Goal: Task Accomplishment & Management: Manage account settings

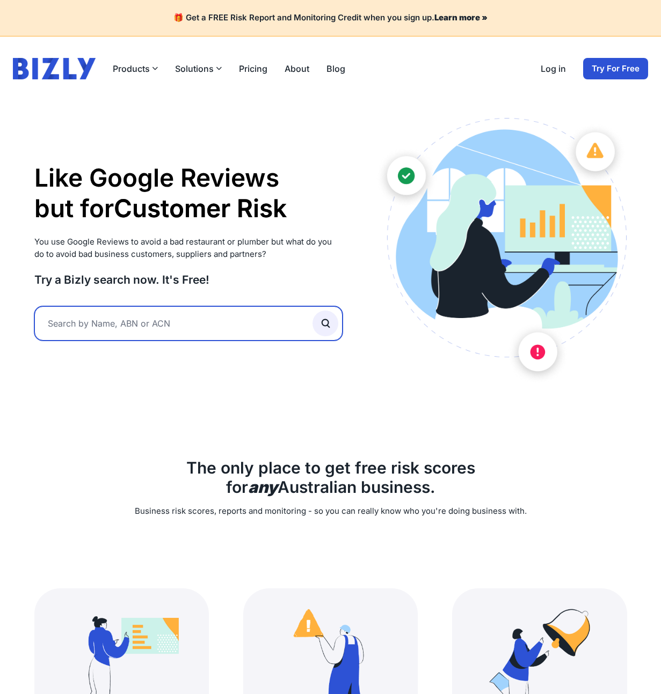
click at [199, 327] on input "text" at bounding box center [188, 323] width 309 height 34
type input "elrob"
click at [312, 311] on button "submit" at bounding box center [325, 324] width 26 height 26
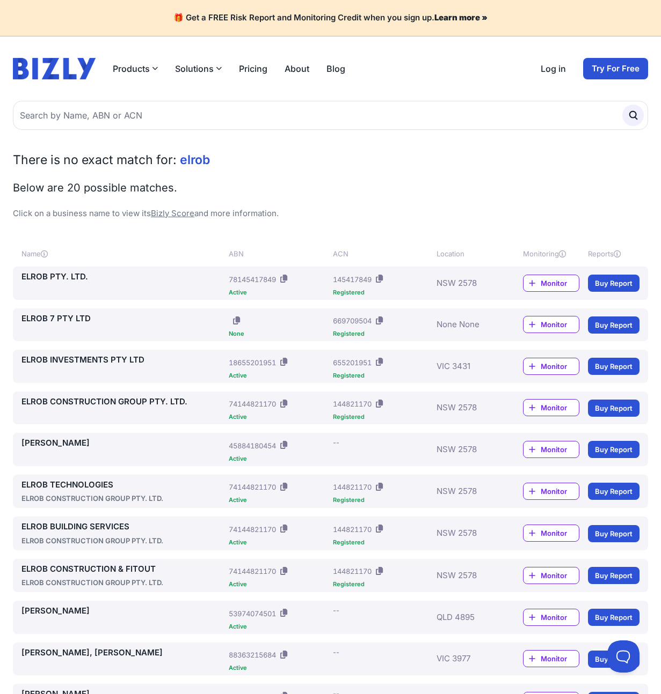
click at [548, 68] on link "Log in" at bounding box center [552, 68] width 25 height 13
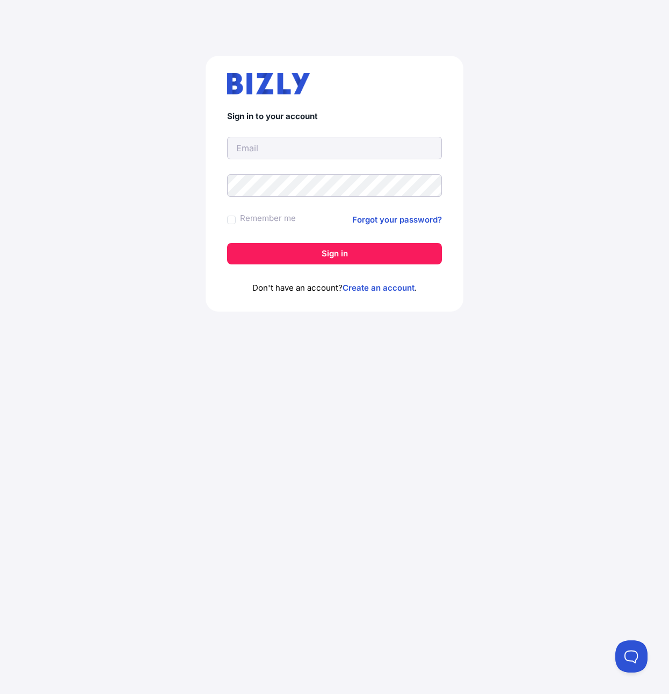
click at [425, 694] on com-1password-button at bounding box center [334, 694] width 669 height 0
type input "[PERSON_NAME][EMAIL_ADDRESS][DOMAIN_NAME]"
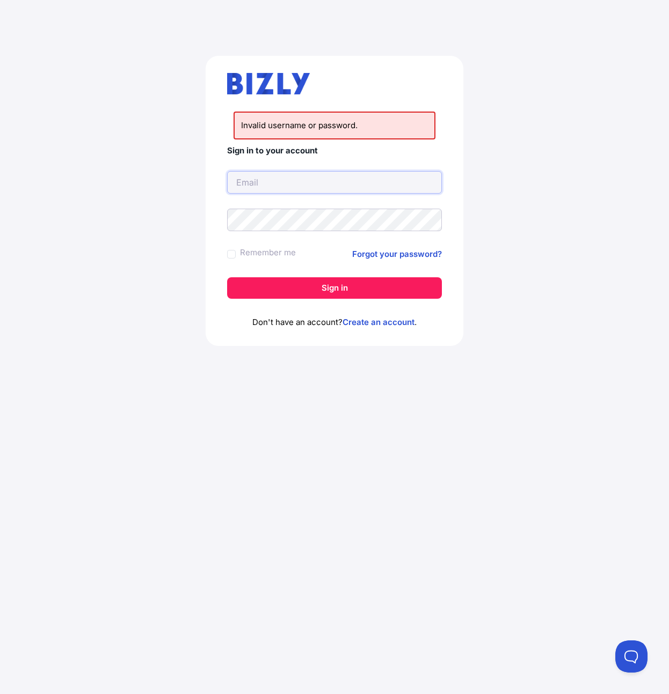
type input "kevin@dinn.com"
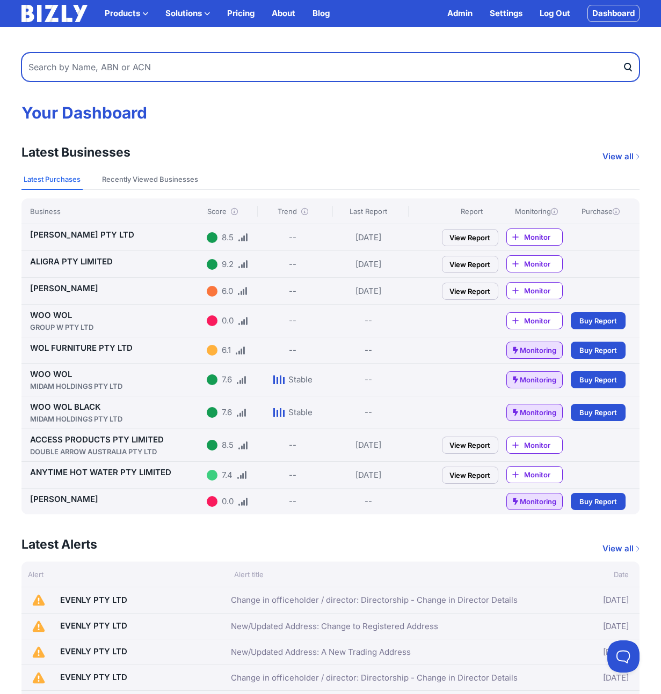
click at [193, 62] on input "text" at bounding box center [330, 67] width 618 height 29
type input "elrob"
click at [622, 53] on button "submit" at bounding box center [630, 67] width 17 height 29
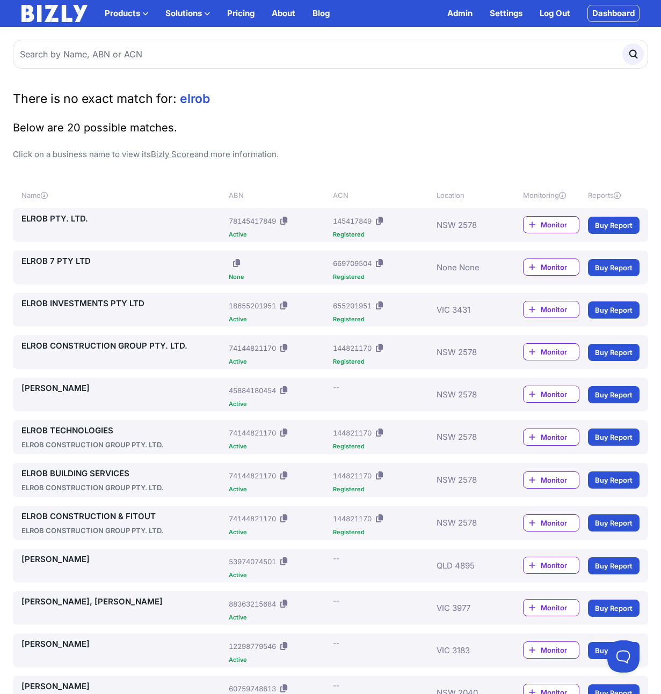
click at [100, 224] on link "ELROB PTY. LTD." at bounding box center [122, 218] width 203 height 13
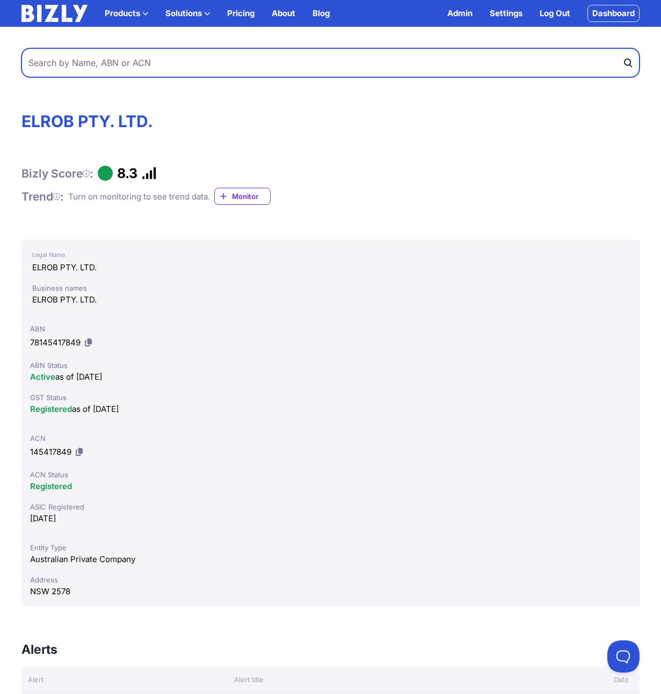
click at [92, 69] on input "text" at bounding box center [330, 62] width 618 height 29
type input "elrob construction"
click at [622, 48] on button "submit" at bounding box center [630, 62] width 17 height 29
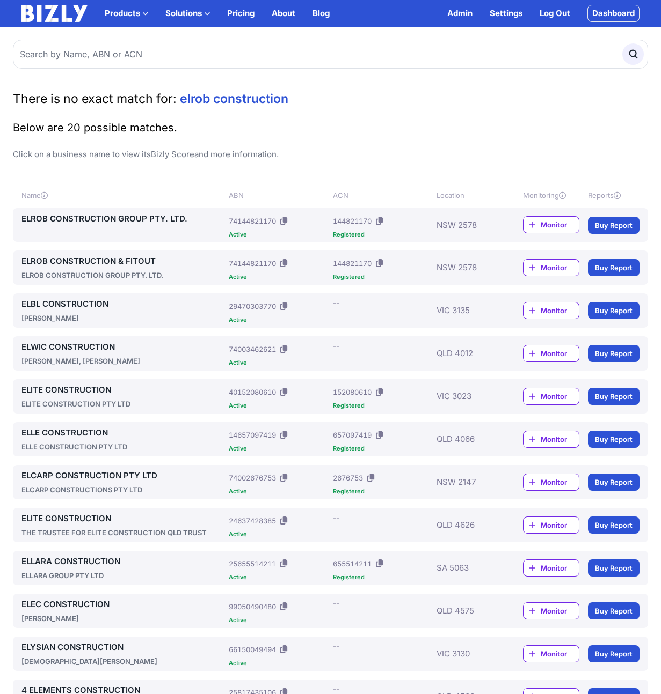
click at [130, 219] on link "ELROB CONSTRUCTION GROUP PTY. LTD." at bounding box center [122, 218] width 203 height 13
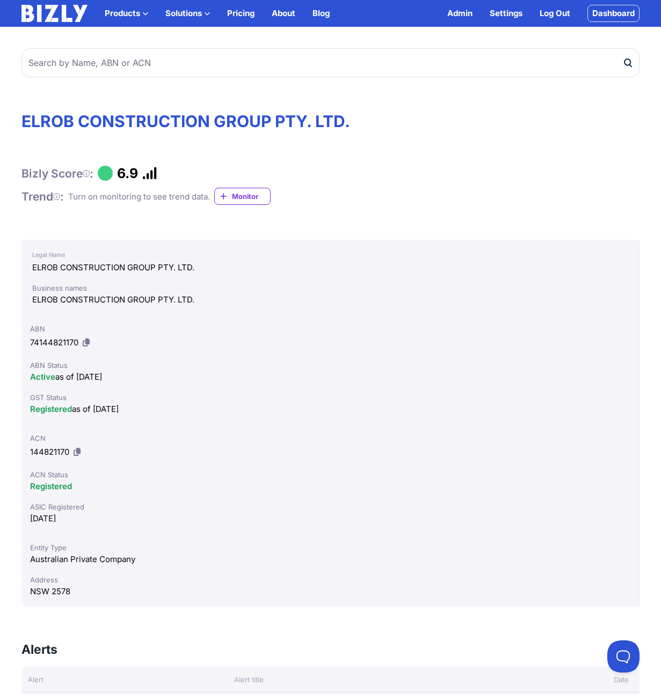
click at [238, 199] on span "Monitor" at bounding box center [251, 196] width 38 height 11
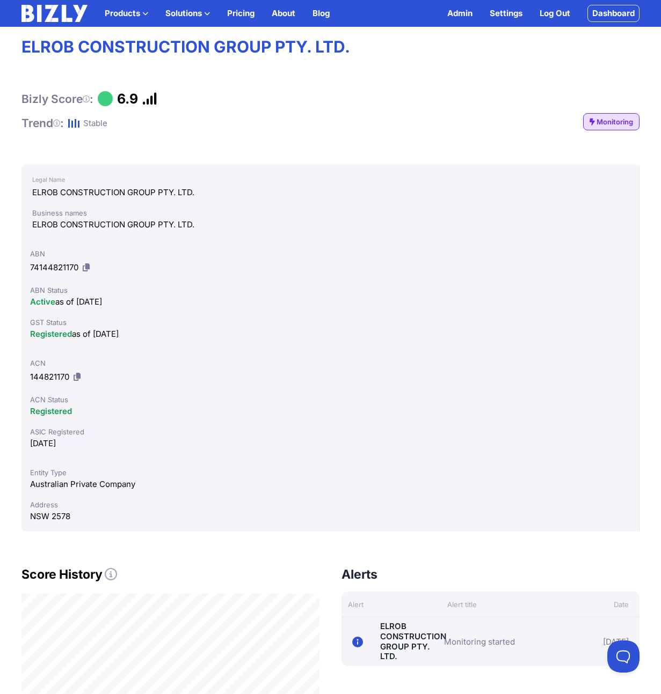
scroll to position [96, 0]
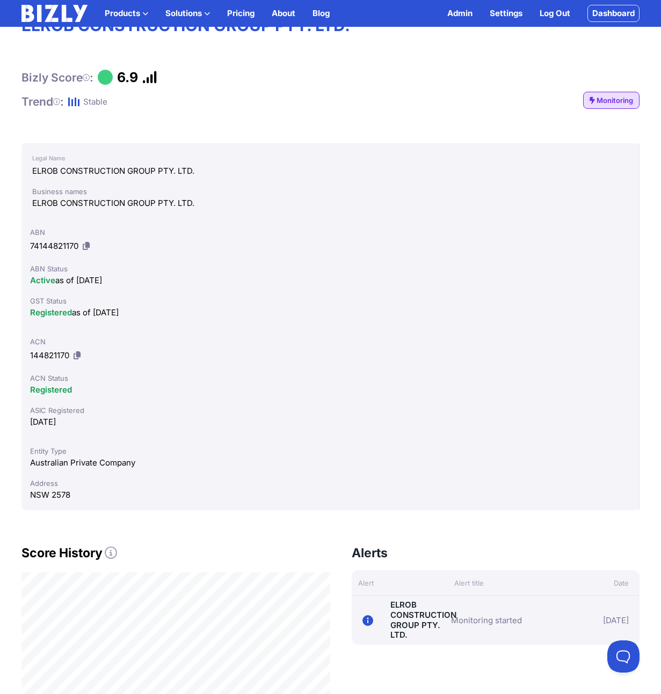
click at [89, 247] on icon at bounding box center [86, 246] width 7 height 8
click at [412, 108] on div "Bizly Score : 6.9 Trend : Stable Monitoring" at bounding box center [330, 89] width 618 height 40
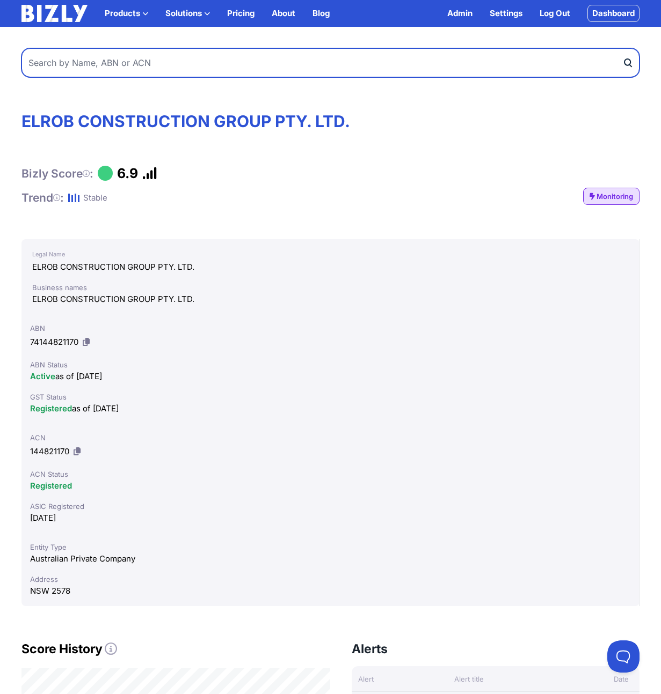
click at [152, 64] on input "text" at bounding box center [330, 62] width 618 height 29
paste input "Binet Homes"
type input "Binet Homes"
click at [622, 48] on button "submit" at bounding box center [630, 62] width 17 height 29
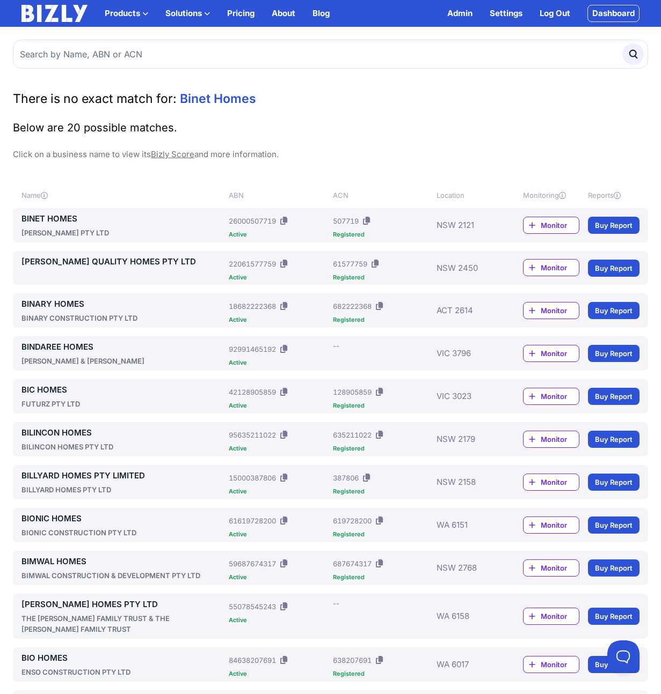
click at [85, 237] on div "[PERSON_NAME] PTY LTD" at bounding box center [122, 233] width 203 height 11
click at [71, 231] on div "[PERSON_NAME] PTY LTD" at bounding box center [122, 233] width 203 height 11
click at [69, 221] on link "BINET HOMES" at bounding box center [122, 218] width 203 height 13
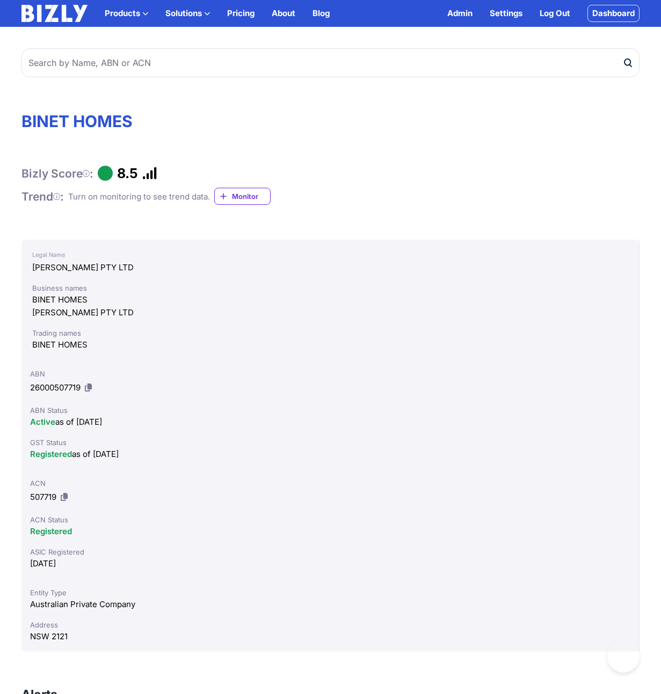
click at [250, 192] on span "Monitor" at bounding box center [251, 196] width 38 height 11
click at [41, 383] on span "26000507719" at bounding box center [55, 387] width 50 height 10
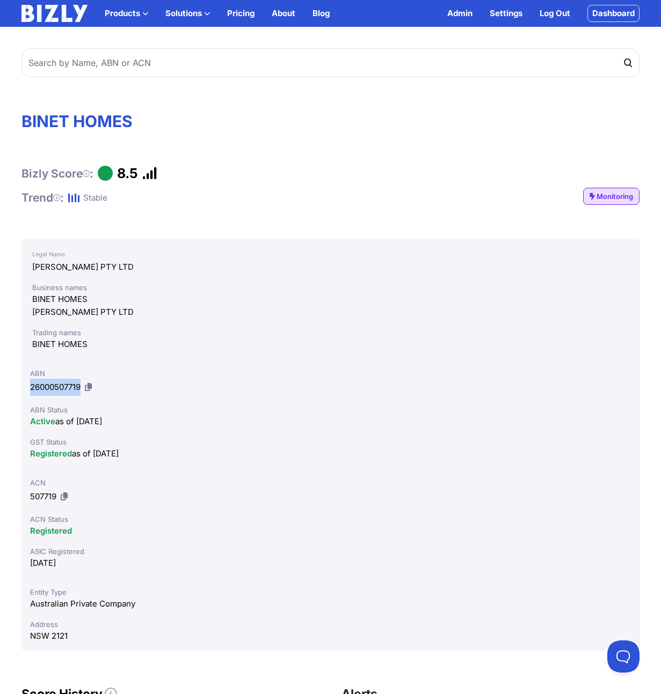
click at [41, 383] on span "26000507719" at bounding box center [55, 387] width 50 height 10
click at [128, 373] on div "ABN" at bounding box center [330, 373] width 600 height 11
click at [90, 385] on icon at bounding box center [88, 387] width 7 height 8
